Goal: Task Accomplishment & Management: Complete application form

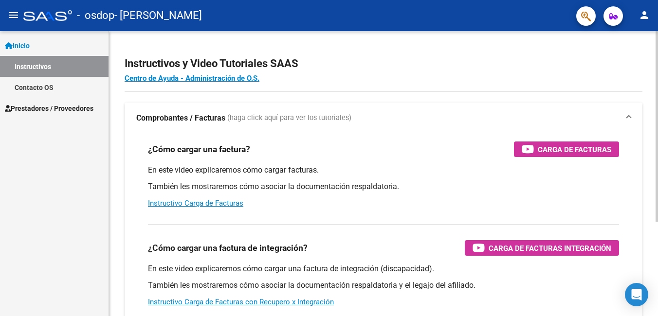
drag, startPoint x: 600, startPoint y: 9, endPoint x: 641, endPoint y: 33, distance: 47.5
click at [643, 47] on div "Instructivos y Video Tutoriales SAAS Centro de Ayuda - Administración de O.S. C…" at bounding box center [383, 244] width 549 height 427
click at [631, 62] on h2 "Instructivos y Video Tutoriales SAAS" at bounding box center [382, 63] width 517 height 18
click at [183, 203] on link "Instructivo Carga de Facturas" at bounding box center [195, 203] width 95 height 9
click at [47, 107] on span "Prestadores / Proveedores" at bounding box center [49, 108] width 89 height 11
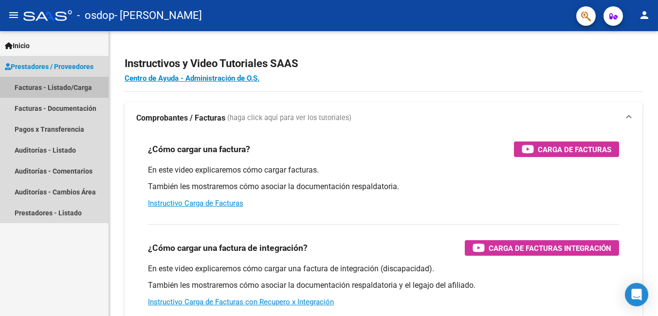
click at [71, 88] on link "Facturas - Listado/Carga" at bounding box center [54, 87] width 108 height 21
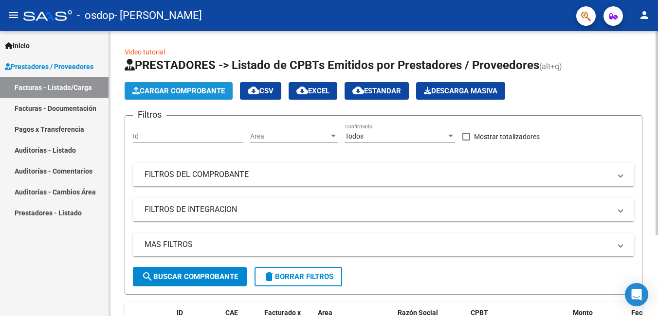
click at [197, 89] on span "Cargar Comprobante" at bounding box center [178, 91] width 92 height 9
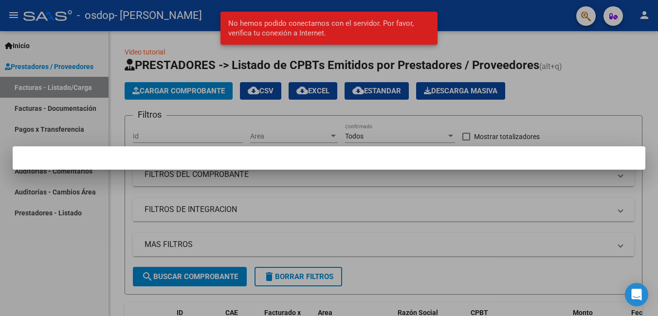
click at [196, 89] on div at bounding box center [329, 158] width 658 height 316
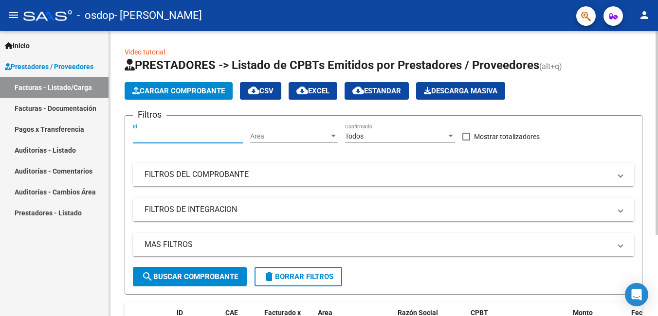
click at [189, 135] on input "Id" at bounding box center [188, 136] width 110 height 8
click at [73, 86] on link "Facturas - Listado/Carga" at bounding box center [54, 87] width 108 height 21
click at [149, 94] on span "Cargar Comprobante" at bounding box center [178, 91] width 92 height 9
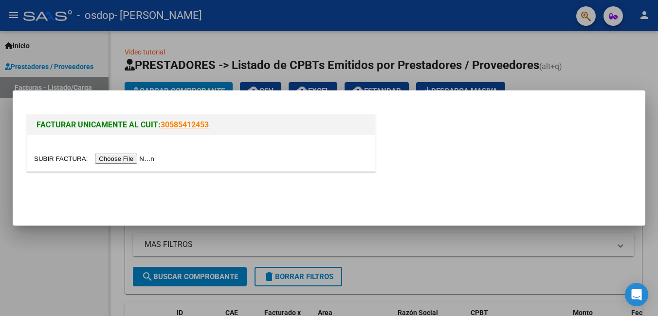
click at [121, 157] on input "file" at bounding box center [95, 159] width 123 height 10
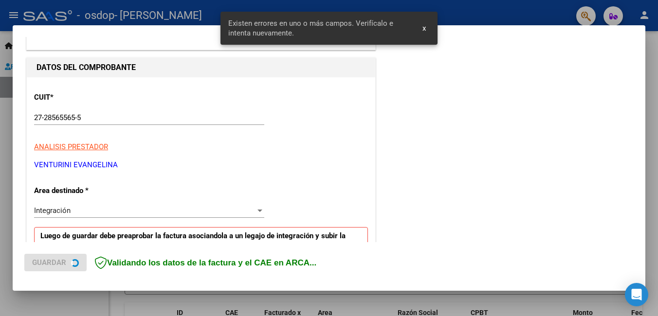
scroll to position [218, 0]
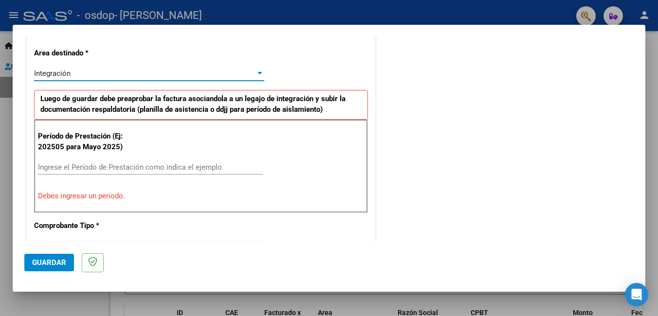
click at [257, 74] on div at bounding box center [259, 73] width 5 height 2
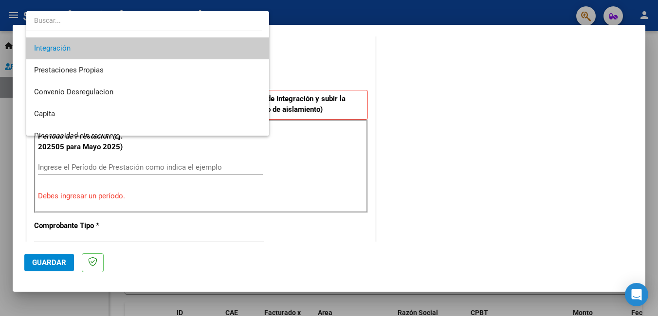
scroll to position [72, 0]
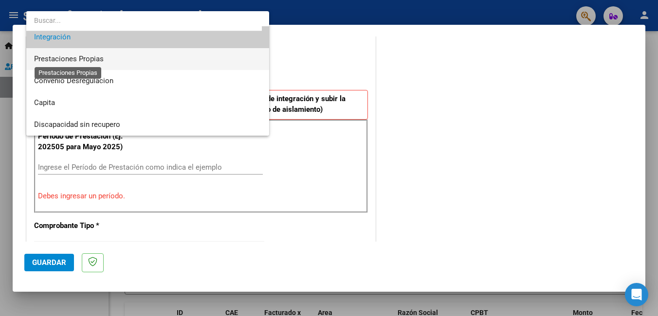
click at [84, 56] on span "Prestaciones Propias" at bounding box center [69, 58] width 70 height 9
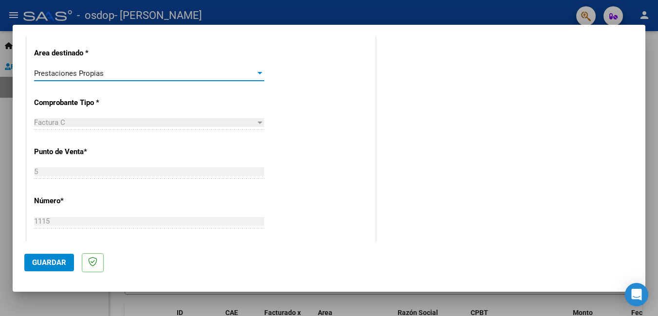
click at [141, 121] on div "Factura C" at bounding box center [144, 122] width 221 height 9
click at [142, 73] on div "Prestaciones Propias" at bounding box center [144, 73] width 221 height 9
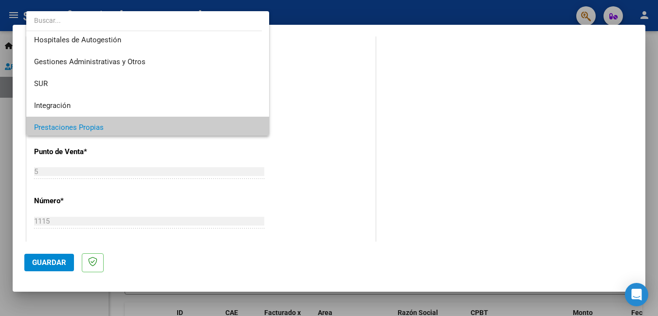
scroll to position [0, 0]
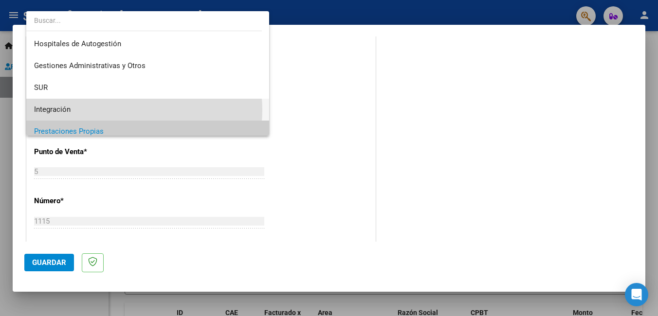
click at [121, 110] on span "Integración" at bounding box center [147, 110] width 227 height 22
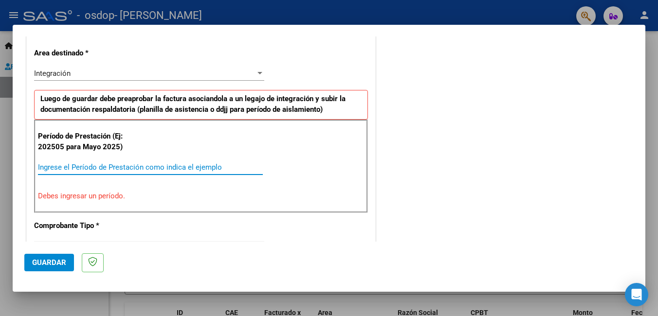
click at [172, 166] on input "Ingrese el Período de Prestación como indica el ejemplo" at bounding box center [150, 167] width 225 height 9
click at [173, 166] on input "Ingrese el Período de Prestación como indica el ejemplo" at bounding box center [150, 167] width 225 height 9
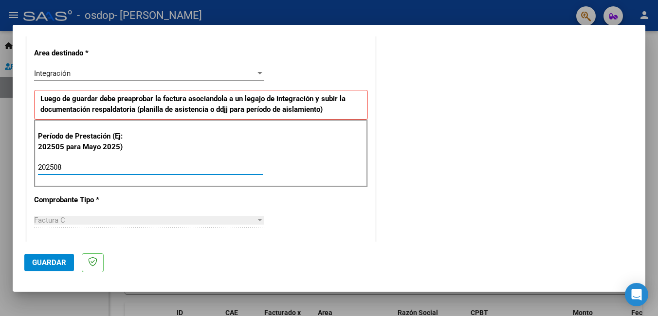
type input "202508"
click at [75, 221] on div "Factura C" at bounding box center [144, 220] width 221 height 9
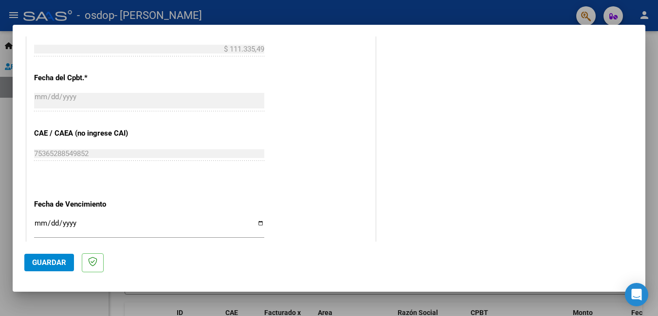
scroll to position [558, 0]
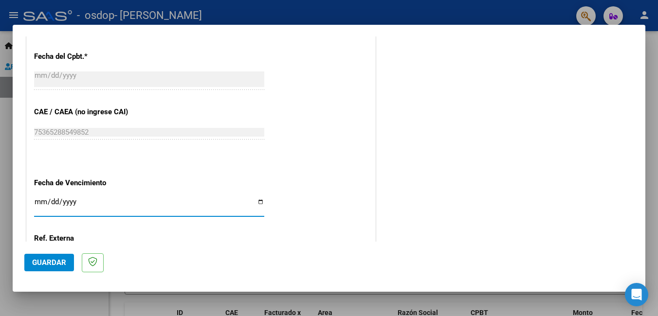
click at [256, 199] on input "Ingresar la fecha" at bounding box center [149, 206] width 230 height 16
type input "[DATE]"
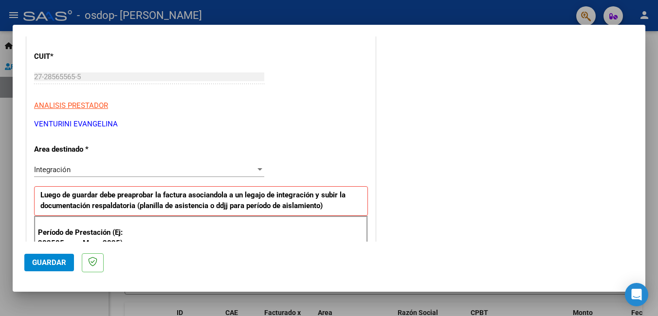
scroll to position [121, 0]
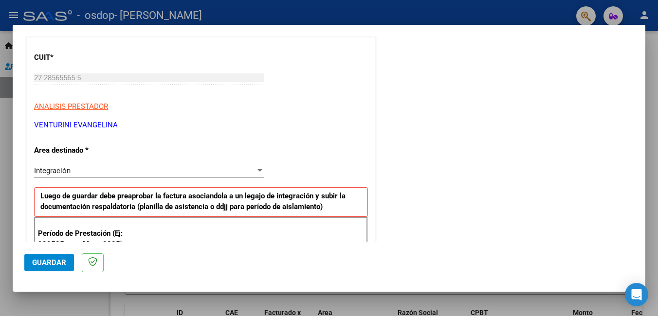
click at [51, 262] on span "Guardar" at bounding box center [49, 262] width 34 height 9
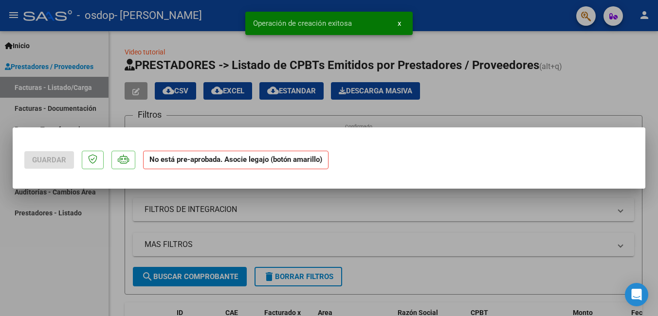
scroll to position [0, 0]
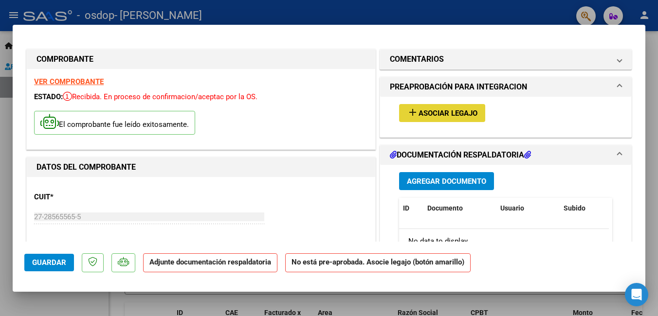
click at [462, 113] on span "Asociar Legajo" at bounding box center [447, 113] width 59 height 9
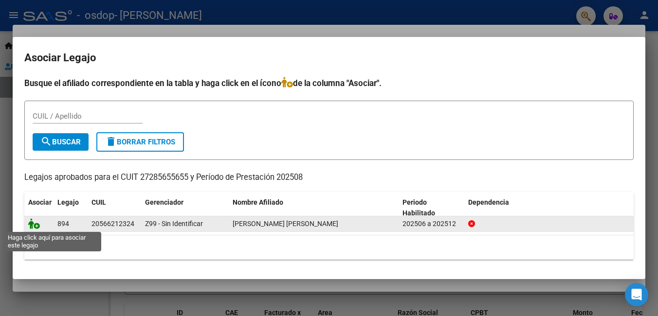
click at [34, 224] on icon at bounding box center [34, 223] width 12 height 11
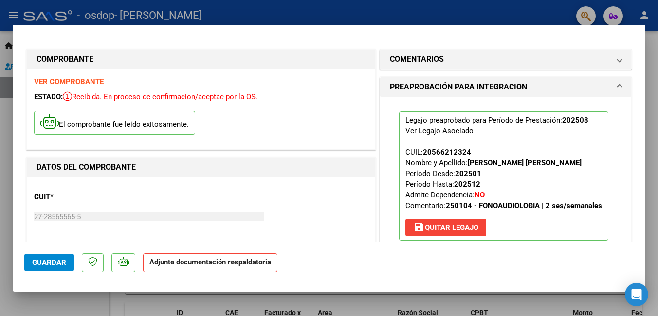
click at [40, 261] on span "Guardar" at bounding box center [49, 262] width 34 height 9
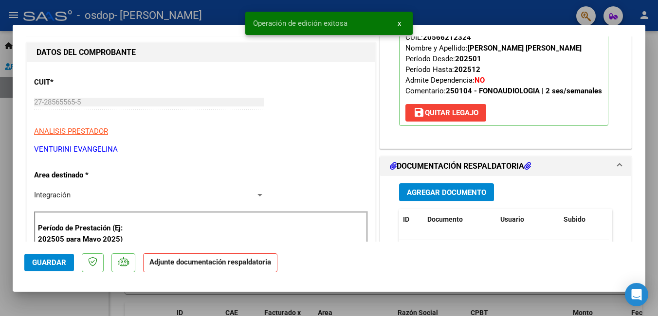
scroll to position [146, 0]
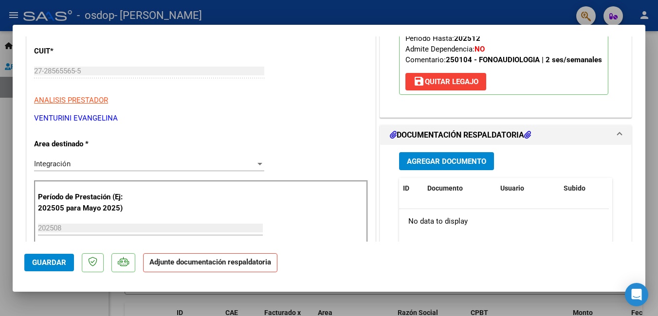
click at [453, 164] on span "Agregar Documento" at bounding box center [446, 161] width 79 height 9
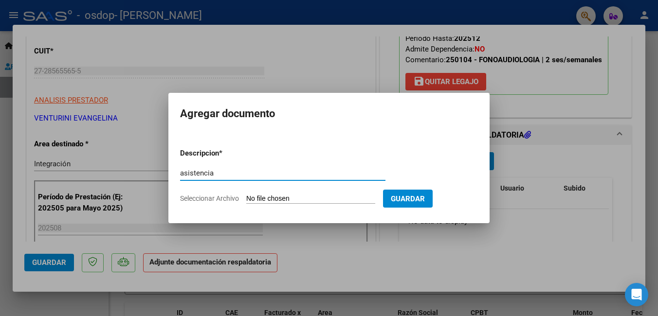
type input "asistencia"
click at [308, 196] on input "Seleccionar Archivo" at bounding box center [310, 199] width 129 height 9
type input "C:\fakepath\juaniroloanago.pdf"
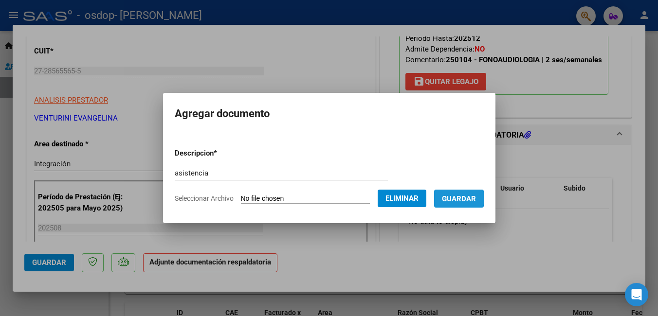
click at [452, 198] on span "Guardar" at bounding box center [459, 199] width 34 height 9
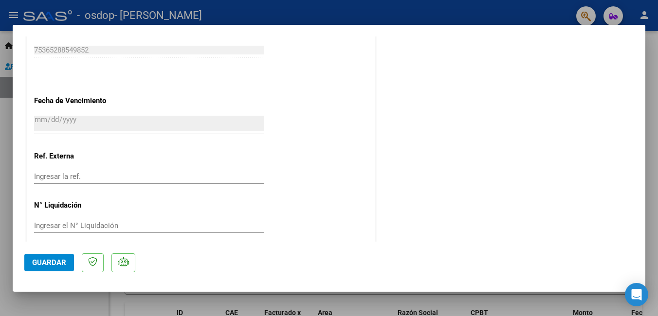
scroll to position [665, 0]
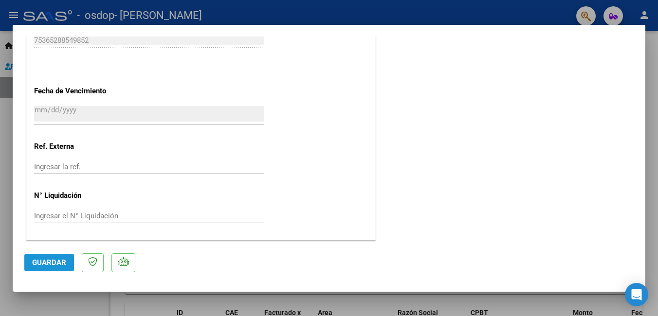
click at [55, 259] on span "Guardar" at bounding box center [49, 262] width 34 height 9
click at [49, 263] on span "Guardar" at bounding box center [49, 262] width 34 height 9
click at [653, 83] on div at bounding box center [329, 158] width 658 height 316
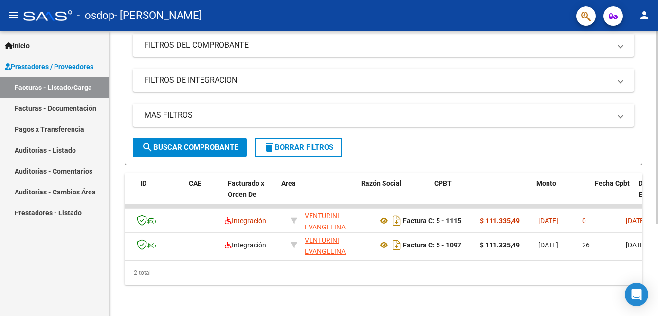
scroll to position [0, 0]
